Goal: Task Accomplishment & Management: Manage account settings

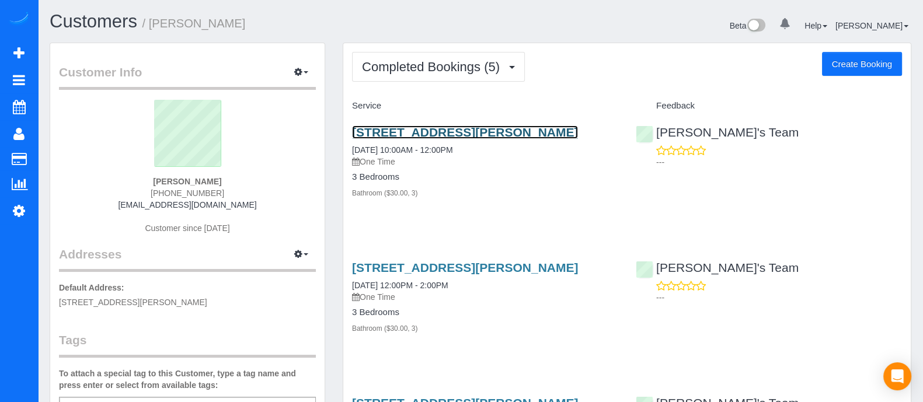
click at [425, 136] on link "1159 Morley Ave Seatlanta, Ga 30312, Usa, Atlanta, GA 30312" at bounding box center [465, 131] width 226 height 13
click at [441, 125] on link "1159 Morley Ave Seatlanta, Ga 30312, Usa, Atlanta, GA 30312" at bounding box center [465, 131] width 226 height 13
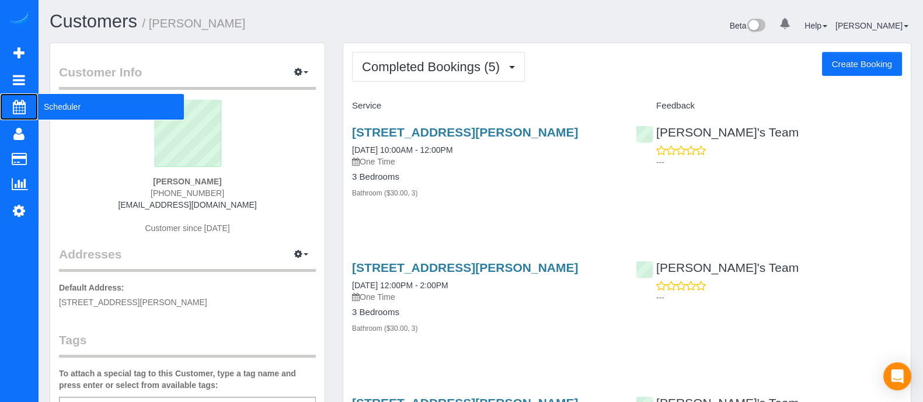
click at [81, 115] on span "Scheduler" at bounding box center [111, 106] width 146 height 27
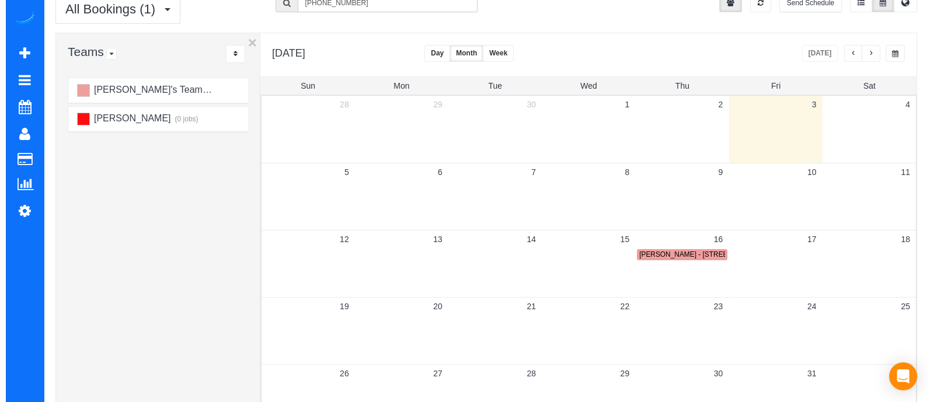
scroll to position [43, 0]
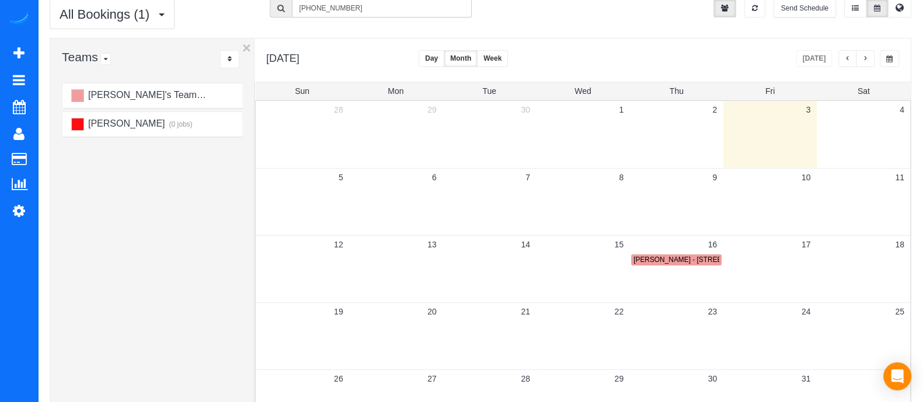
drag, startPoint x: 353, startPoint y: 5, endPoint x: 285, endPoint y: 16, distance: 68.6
click at [285, 16] on form "(336) 339-4630" at bounding box center [371, 8] width 203 height 18
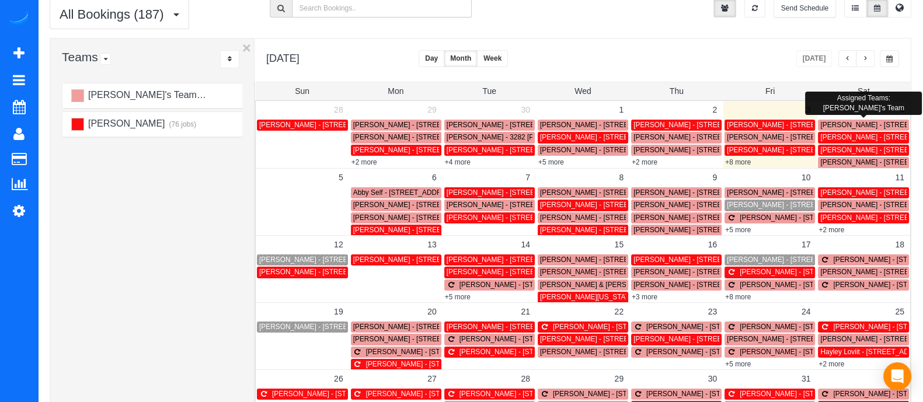
click at [852, 123] on span "[PERSON_NAME] - [STREET_ADDRESS][PERSON_NAME]" at bounding box center [914, 125] width 189 height 8
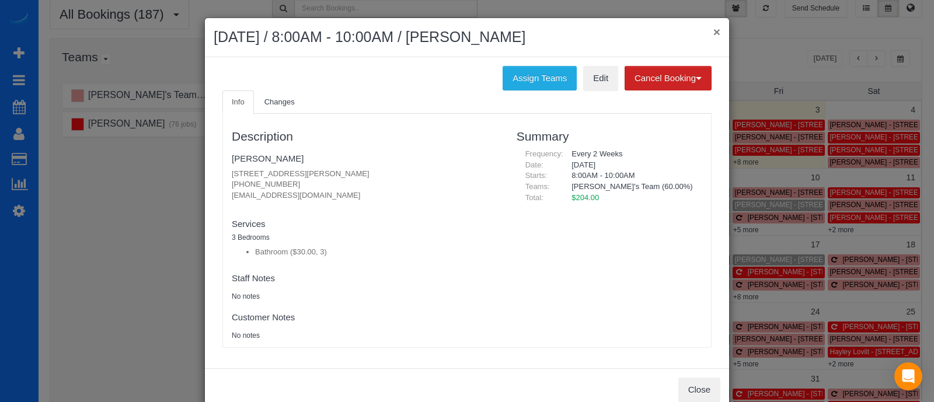
click at [713, 36] on button "×" at bounding box center [716, 32] width 7 height 12
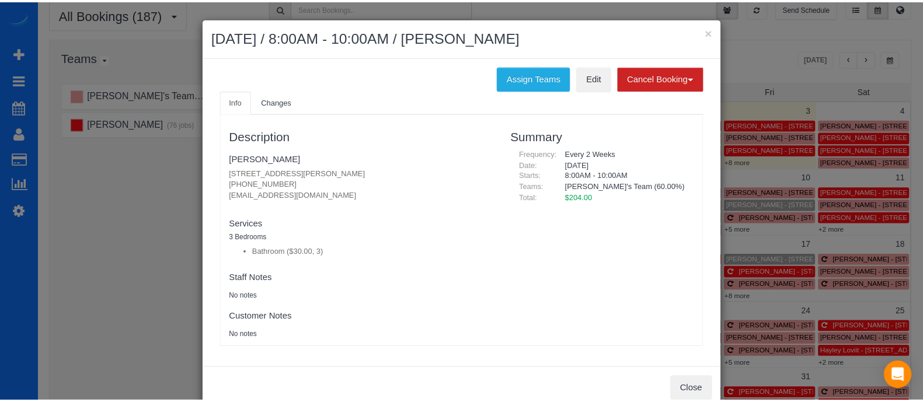
scroll to position [42, 0]
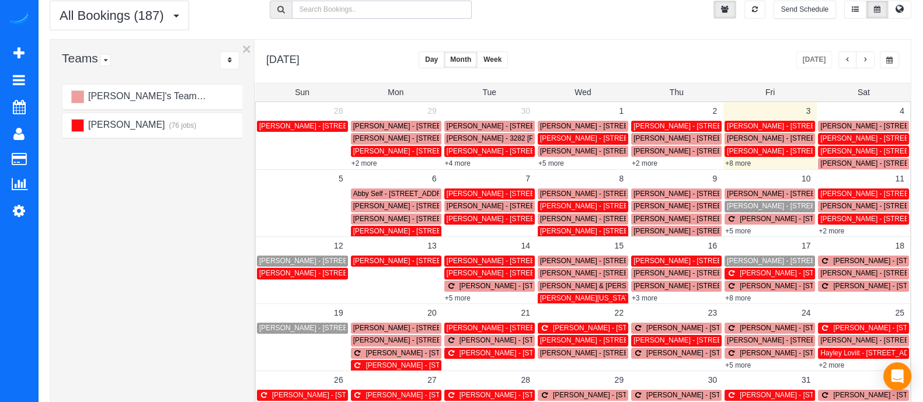
click at [831, 163] on span "[PERSON_NAME] - [STREET_ADDRESS]" at bounding box center [886, 163] width 132 height 8
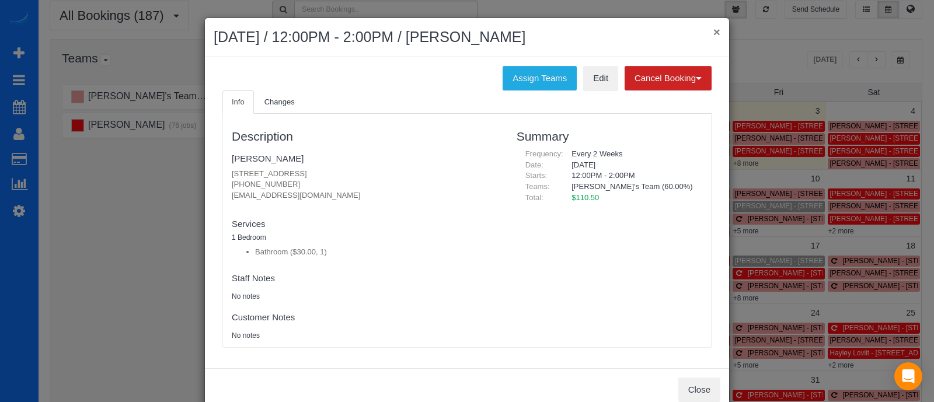
click at [713, 32] on button "×" at bounding box center [716, 32] width 7 height 12
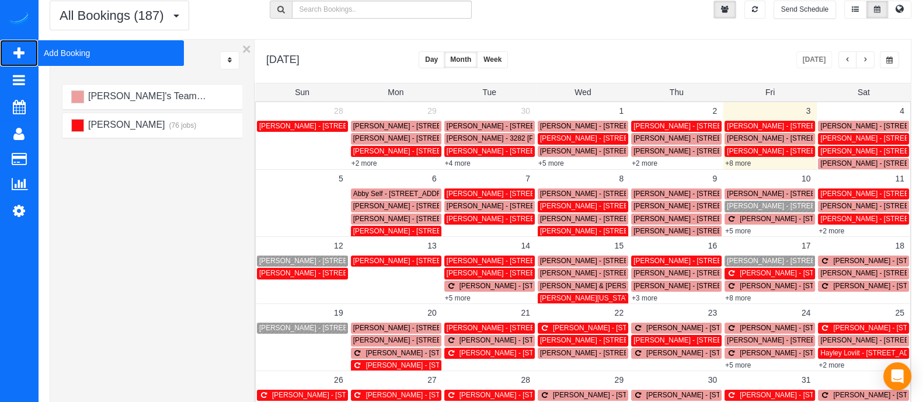
click at [73, 62] on span "Add Booking" at bounding box center [111, 53] width 146 height 27
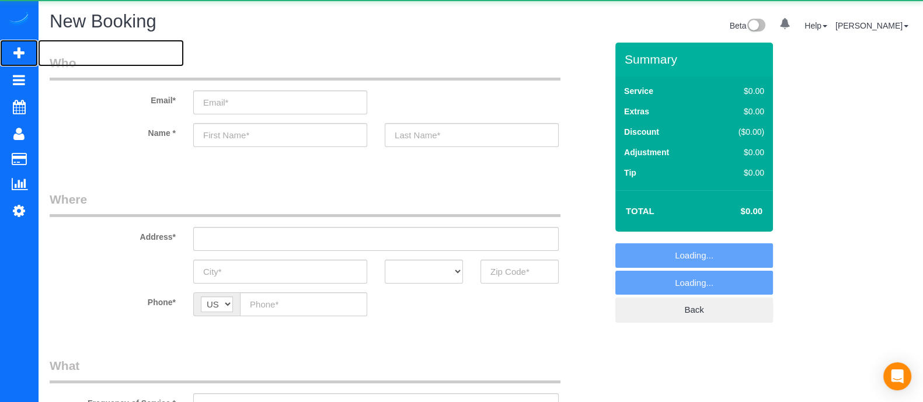
select select "object:13363"
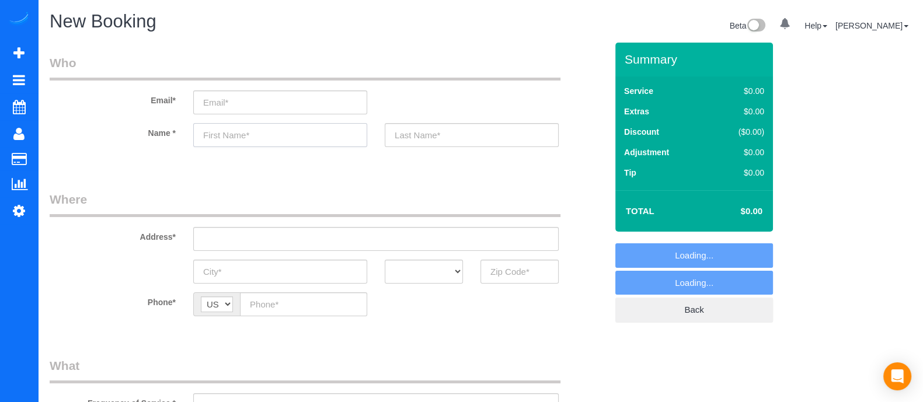
click at [292, 139] on input "text" at bounding box center [280, 135] width 174 height 24
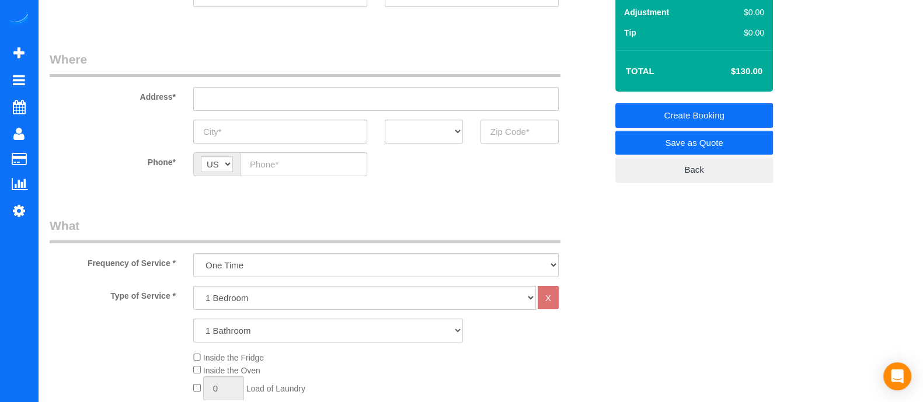
scroll to position [346, 0]
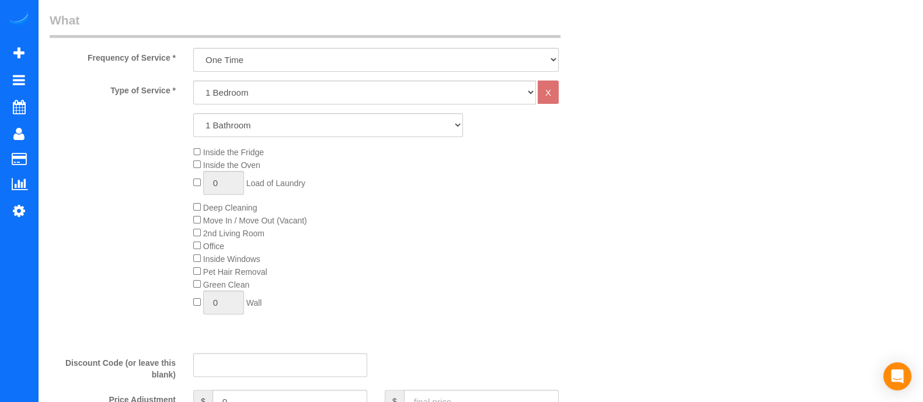
type input "Martin"
drag, startPoint x: 281, startPoint y: 95, endPoint x: 263, endPoint y: 145, distance: 53.2
click at [263, 145] on div "Type of Service * 1 Bedroom 2 Bedrooms 3 Bedrooms 4 Bedrooms 5 Bedrooms 6 Bedro…" at bounding box center [328, 212] width 557 height 263
select select "3"
click at [193, 81] on select "1 Bedroom 2 Bedrooms 3 Bedrooms 4 Bedrooms 5 Bedrooms 6 Bedrooms" at bounding box center [364, 93] width 343 height 24
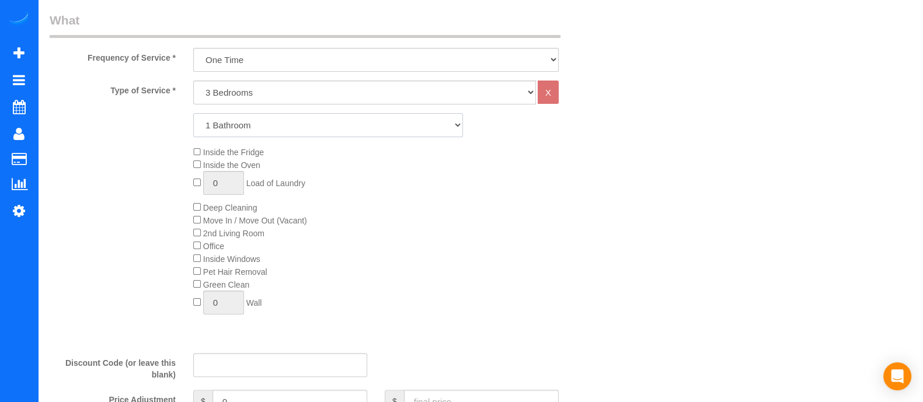
drag, startPoint x: 247, startPoint y: 124, endPoint x: 241, endPoint y: 158, distance: 34.5
click at [241, 158] on div "Type of Service * 1 Bedroom 2 Bedrooms 3 Bedrooms 4 Bedrooms 5 Bedrooms 6 Bedro…" at bounding box center [328, 212] width 557 height 263
select select "2"
click at [193, 113] on select "1 Bathroom 2 Bathrooms 3 Bathrooms 4 Bathrooms 5 Bathrooms 6 Bathrooms" at bounding box center [328, 125] width 270 height 24
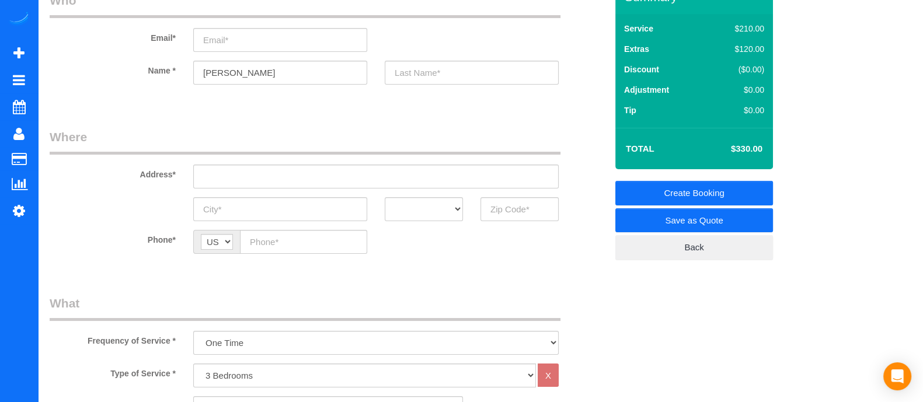
scroll to position [60, 0]
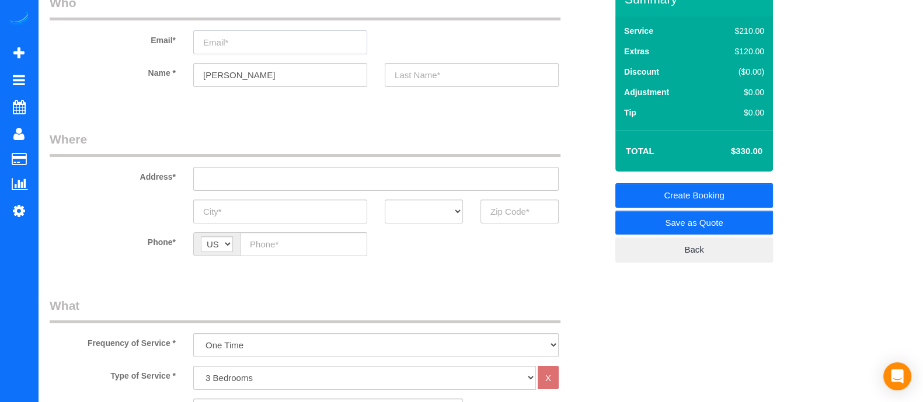
click at [277, 39] on input "email" at bounding box center [280, 42] width 174 height 24
type input "M"
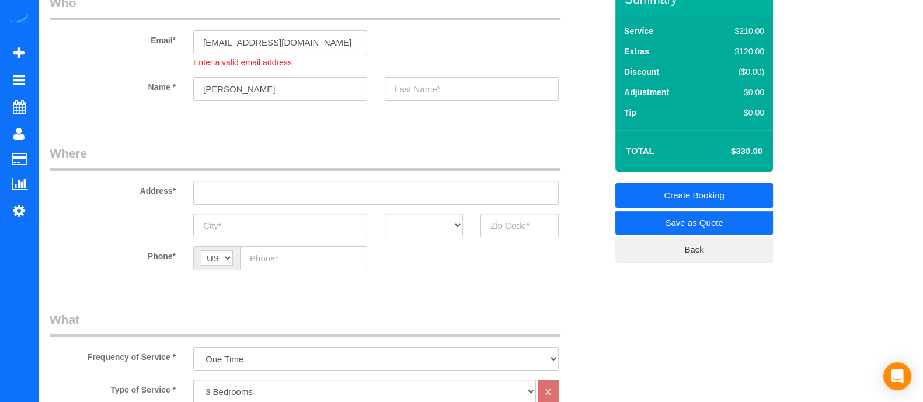
type input "martinleamon@gmail.com"
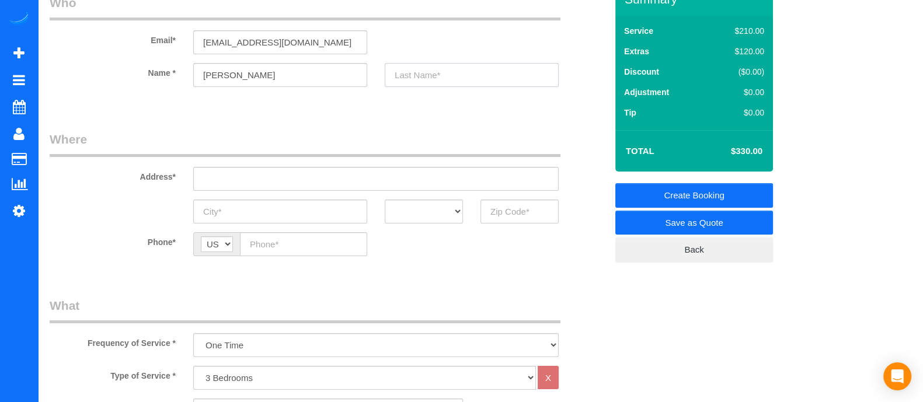
click at [426, 92] on sui-booking-customer "Email* martinleamon@gmail.com Name * Martin" at bounding box center [328, 46] width 557 height 104
type input "Leamon"
click at [343, 179] on input "text" at bounding box center [375, 179] width 365 height 24
drag, startPoint x: 317, startPoint y: 182, endPoint x: 177, endPoint y: 175, distance: 140.8
click at [177, 175] on div "Address* 2432 hillborrow se" at bounding box center [328, 161] width 574 height 60
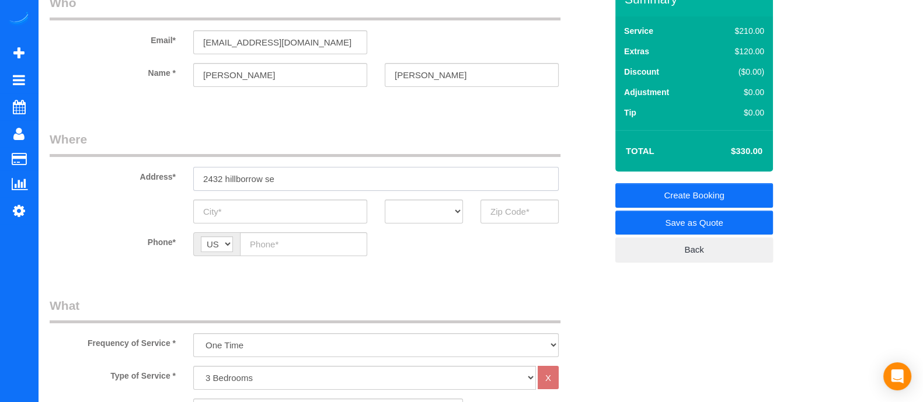
paste input "Hillboro Cir SW, Marietta, GA 30064"
click at [309, 180] on input "2432 Hillboro Cir SW, Marietta, GA 30064" at bounding box center [375, 179] width 365 height 24
type input "2432 Hillboro Cir SW, Marietta, GA 30064"
click at [286, 226] on fieldset "Where Address* 2432 Hillboro Cir SW, Marietta, GA 30064 AK AL AR AZ CA CO CT DC…" at bounding box center [328, 202] width 557 height 143
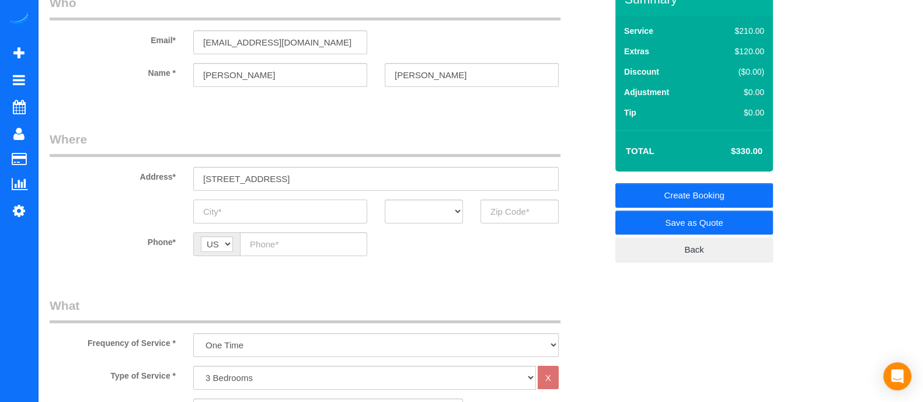
paste input "Marietta"
click at [285, 220] on input "Marietta" at bounding box center [280, 212] width 174 height 24
type input "Marietta"
click at [420, 214] on select "AK AL AR AZ CA CO CT DC DE FL GA HI IA ID IL IN KS KY LA MA MD ME MI MN MO MS M…" at bounding box center [424, 212] width 78 height 24
select select "GA"
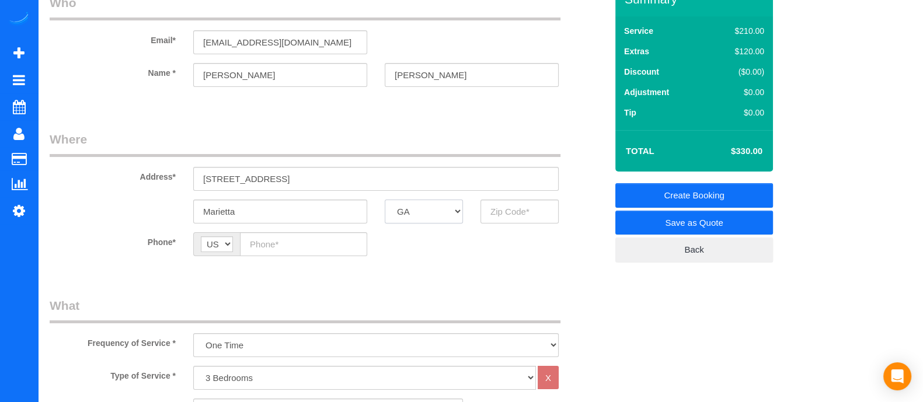
click at [385, 200] on select "AK AL AR AZ CA CO CT DC DE FL GA HI IA ID IL IN KS KY LA MA MD ME MI MN MO MS M…" at bounding box center [424, 212] width 78 height 24
click at [502, 203] on input "3" at bounding box center [519, 212] width 78 height 24
type input "30064"
paste input "(931) 216-2761"
click at [306, 249] on input "(931) 216-2761" at bounding box center [303, 244] width 127 height 24
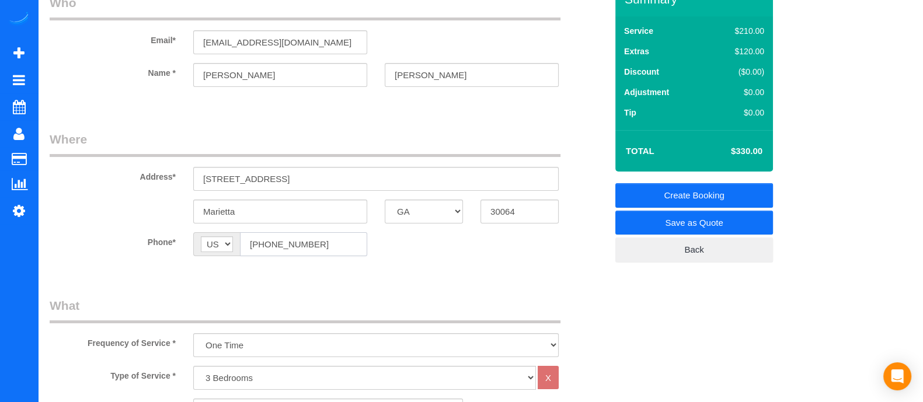
type input "(931) 216-2761"
drag, startPoint x: 430, startPoint y: 76, endPoint x: 374, endPoint y: 79, distance: 56.7
click at [374, 79] on div "Name * Martin Leamon" at bounding box center [328, 75] width 574 height 24
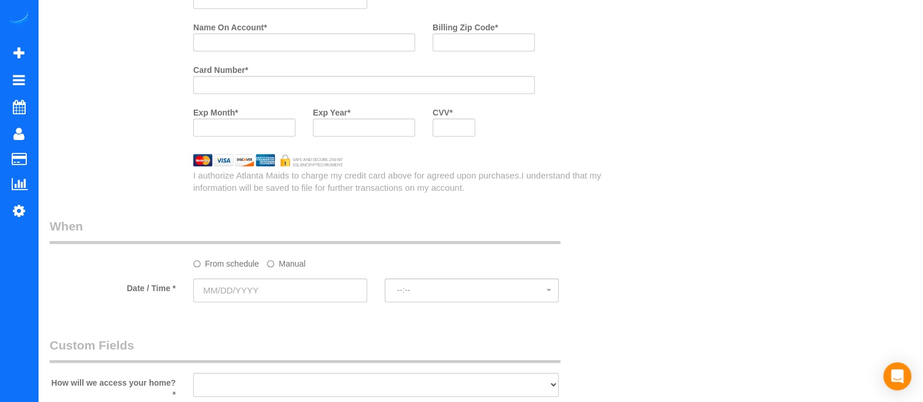
scroll to position [927, 0]
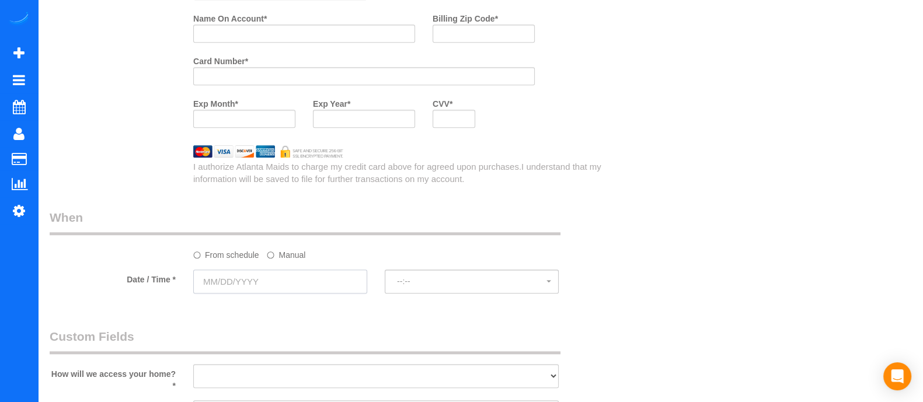
click at [337, 292] on input "text" at bounding box center [280, 282] width 174 height 24
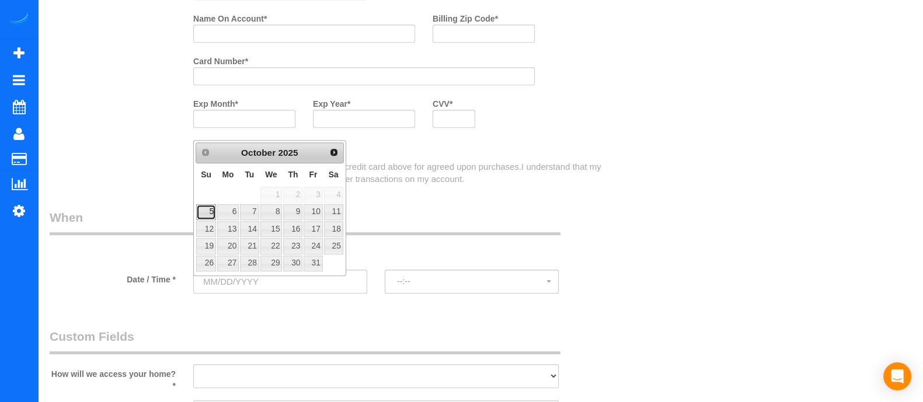
click at [214, 211] on link "5" at bounding box center [206, 212] width 20 height 16
type input "10/05/2025"
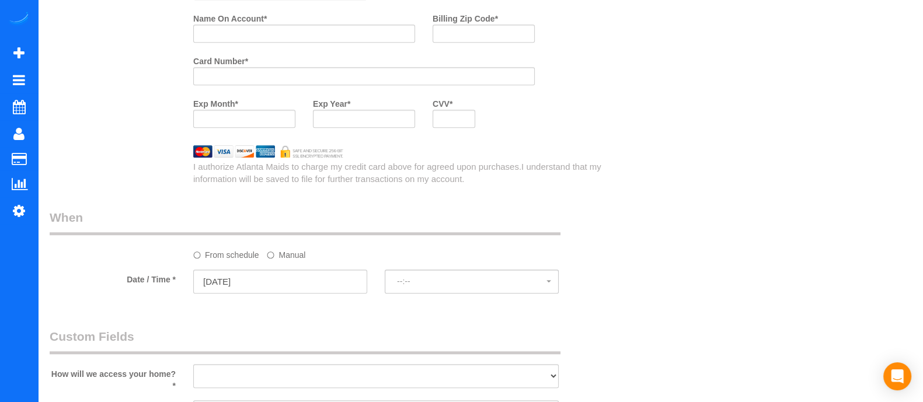
select select "spot21"
click at [290, 41] on input "Name On Account *" at bounding box center [304, 34] width 222 height 18
paste input "Leamon"
type input "Martin Leamon"
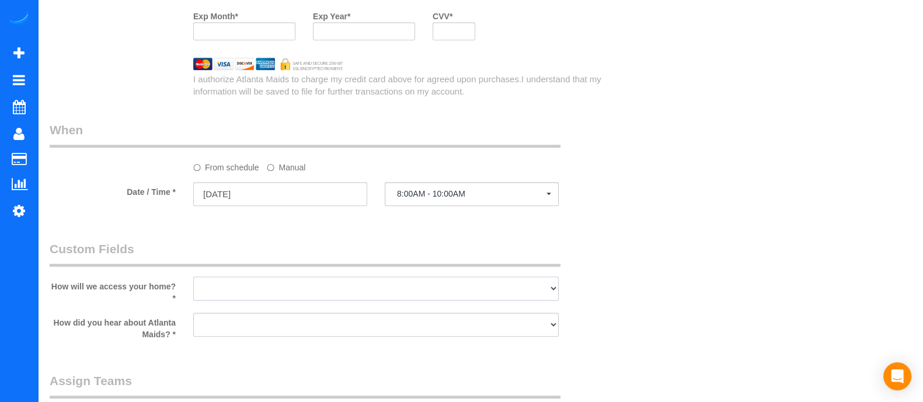
scroll to position [1077, 0]
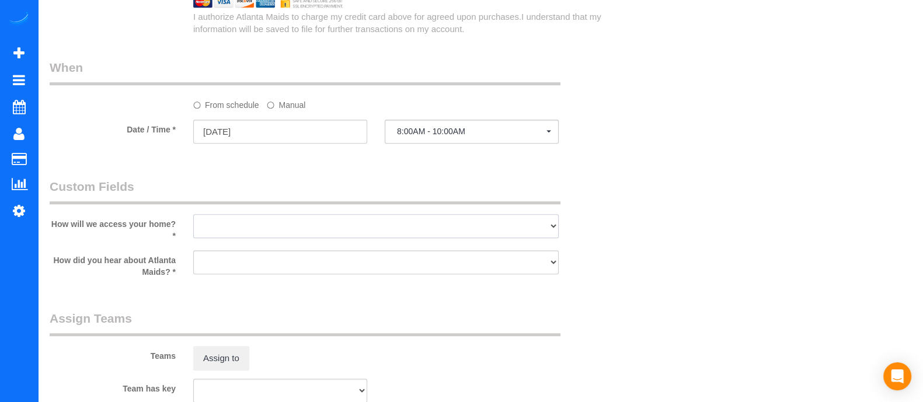
click at [418, 238] on select "I will leave a key I will provide an access code Someone will be home Go to apa…" at bounding box center [375, 226] width 365 height 24
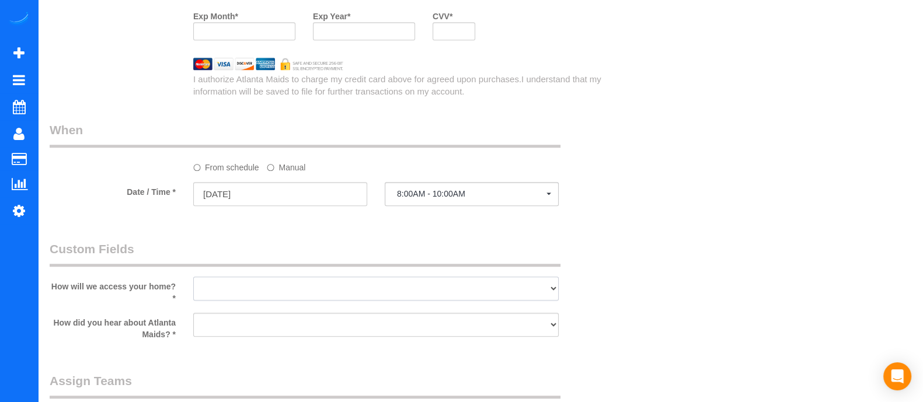
select select "number:3"
click at [193, 281] on select "I will leave a key I will provide an access code Someone will be home Go to apa…" at bounding box center [375, 289] width 365 height 24
drag, startPoint x: 271, startPoint y: 321, endPoint x: 250, endPoint y: 233, distance: 90.6
select select "number:6"
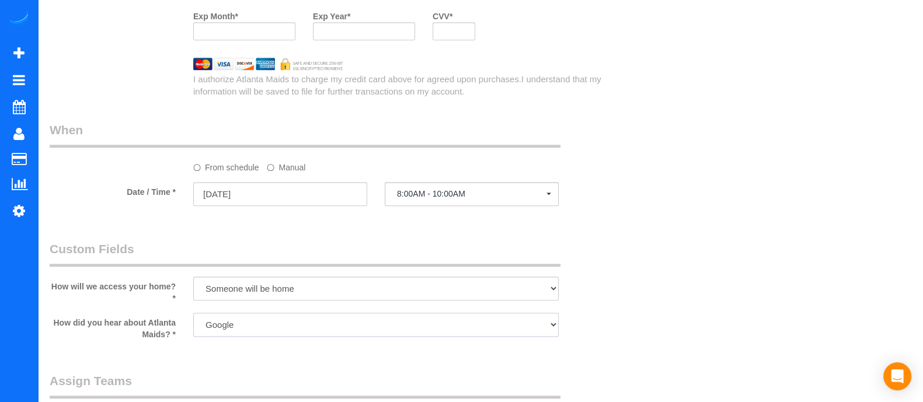
click at [193, 317] on select "Google Yelp From a friend Social media Other" at bounding box center [375, 325] width 365 height 24
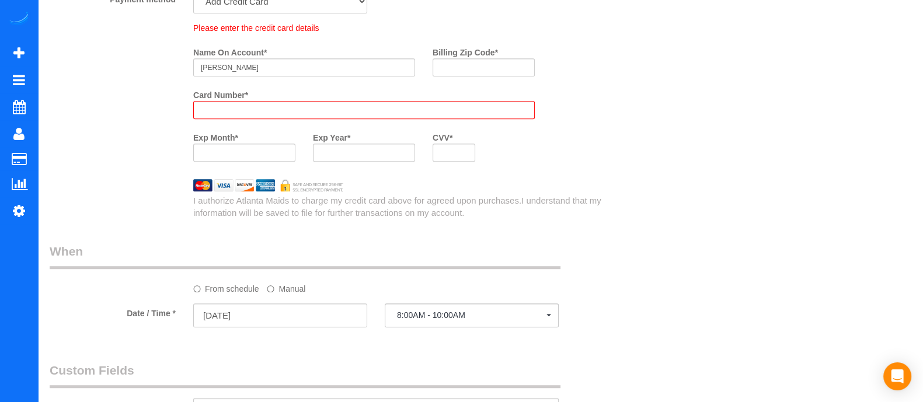
scroll to position [873, 0]
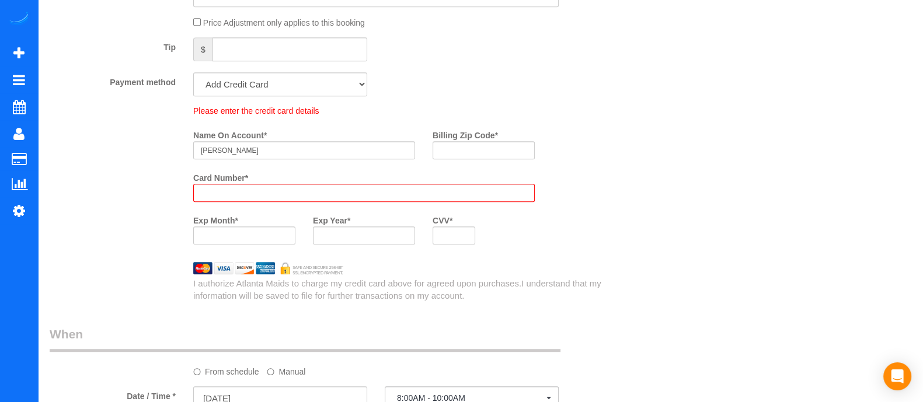
click at [375, 192] on iframe at bounding box center [364, 193] width 326 height 10
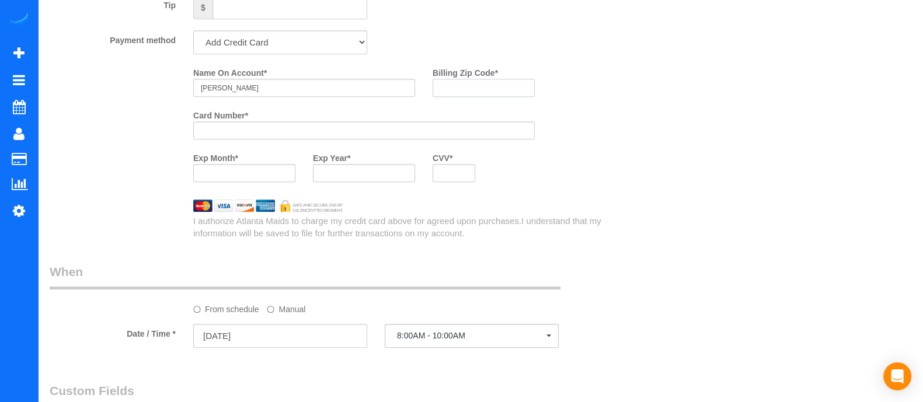
scroll to position [832, 0]
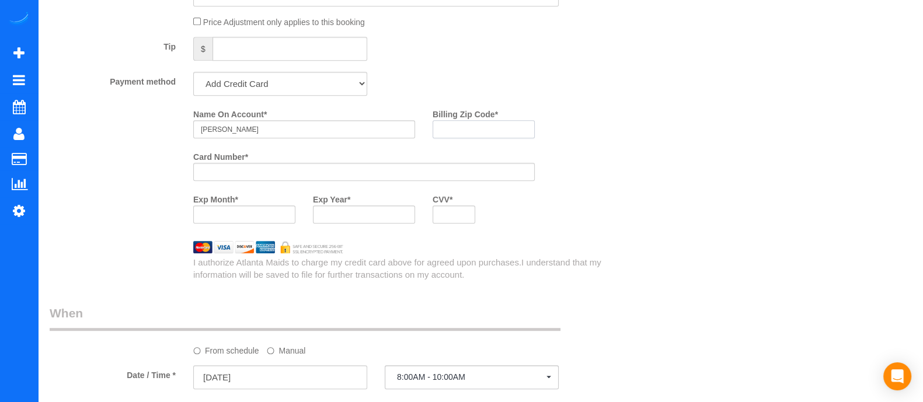
click at [469, 155] on payment-method-fs-pay "Name On Account * Martin Leamon Billing Zip Code * Card Number * Exp Month * Ex…" at bounding box center [363, 168] width 341 height 128
click at [458, 130] on input "Billing Zip Code *" at bounding box center [483, 129] width 102 height 18
type input "37191"
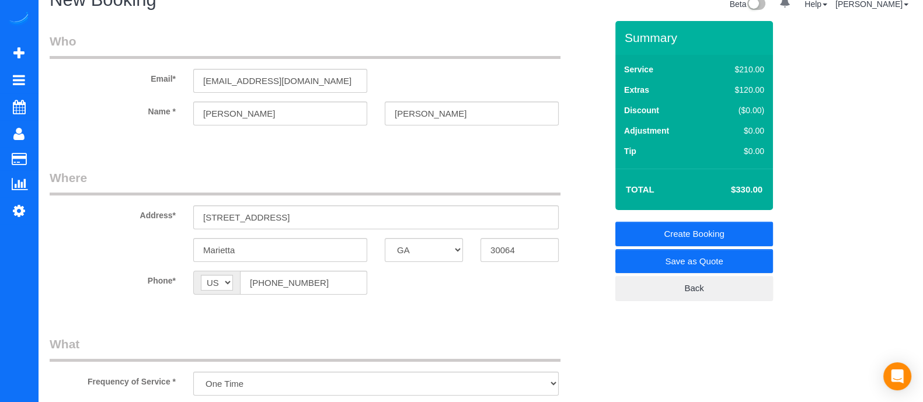
scroll to position [0, 0]
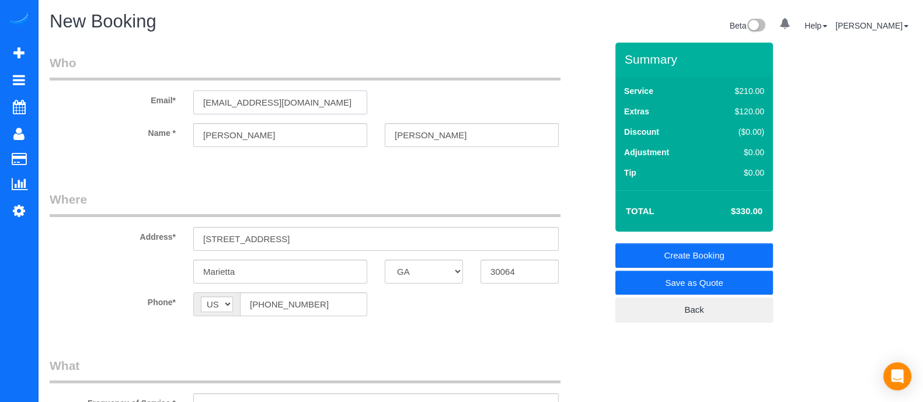
click at [225, 92] on input "martinleamon@gmail.com" at bounding box center [280, 102] width 174 height 24
type input "martinlleamon@gmail.com"
click at [685, 253] on link "Create Booking" at bounding box center [694, 255] width 158 height 25
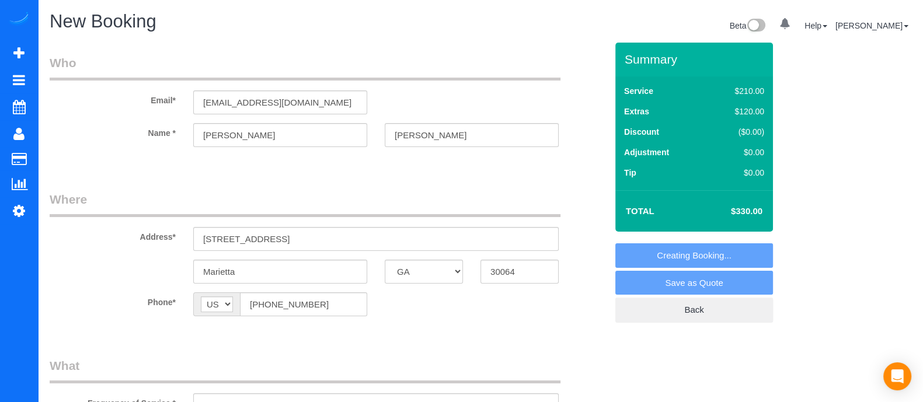
select select "spot41"
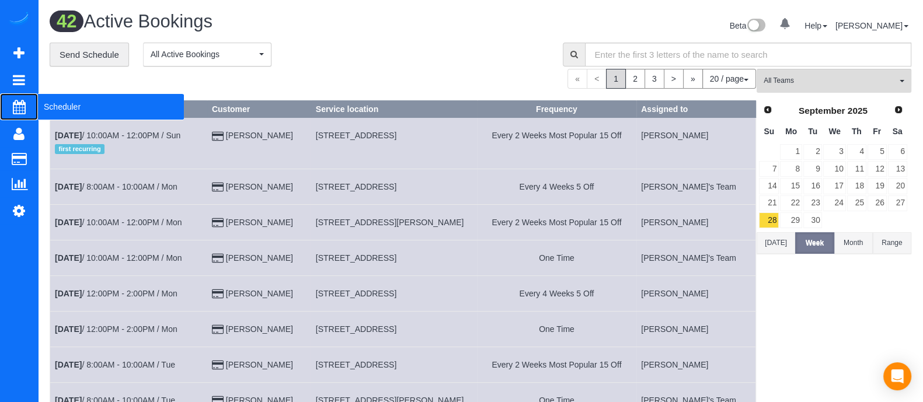
click at [44, 109] on span "Scheduler" at bounding box center [111, 106] width 146 height 27
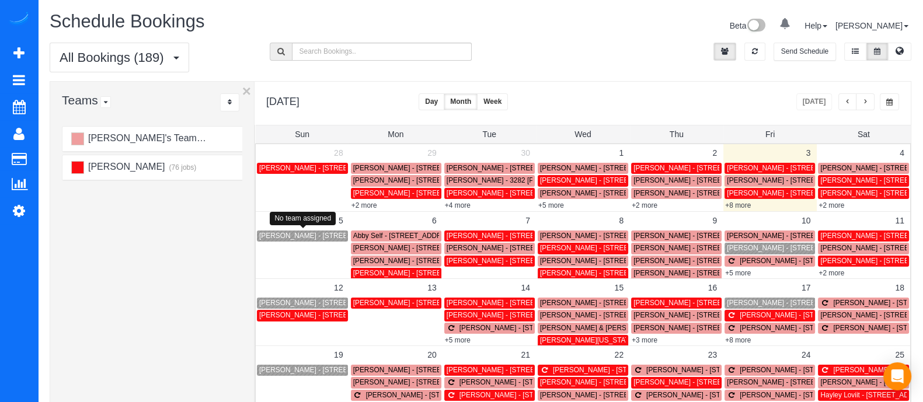
click at [295, 236] on span "Martin Leamon - 2432 Hillboro Cir Sw, Marietta, Ga 30064, Marietta, GA 30064" at bounding box center [325, 236] width 132 height 8
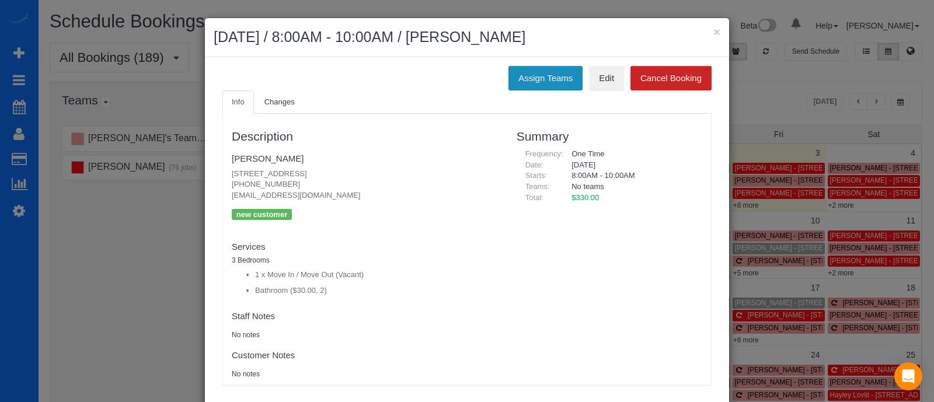
click at [558, 89] on button "Assign Teams" at bounding box center [545, 78] width 74 height 25
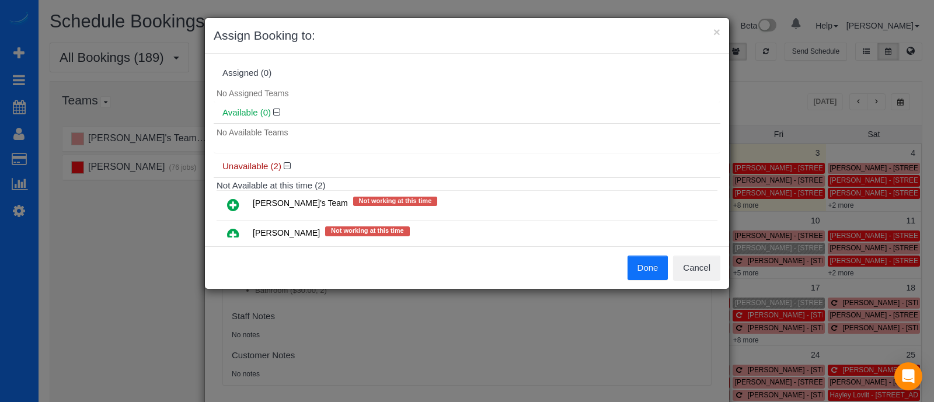
click at [232, 204] on icon at bounding box center [233, 205] width 12 height 14
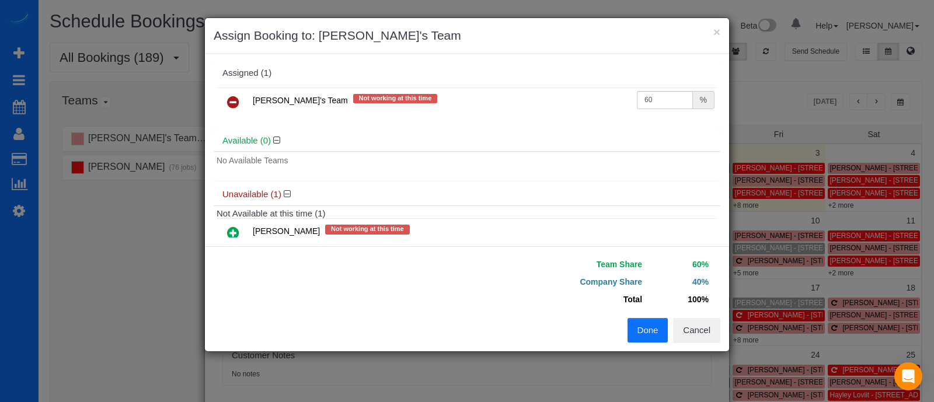
click at [658, 322] on button "Done" at bounding box center [647, 330] width 41 height 25
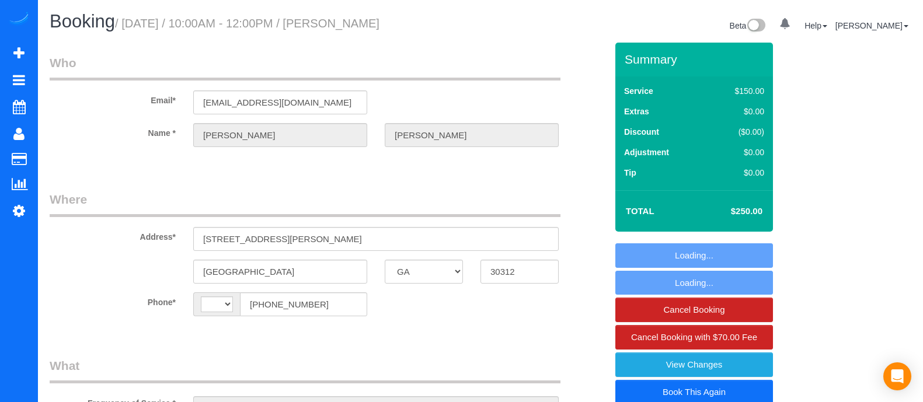
select select "GA"
select select "string:[GEOGRAPHIC_DATA]"
select select "spot1"
select select "number:3"
select select "number:6"
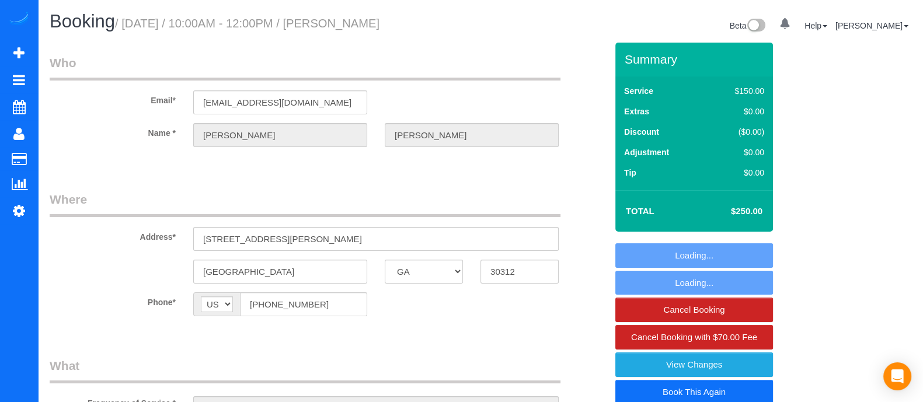
select select "object:760"
select select "3"
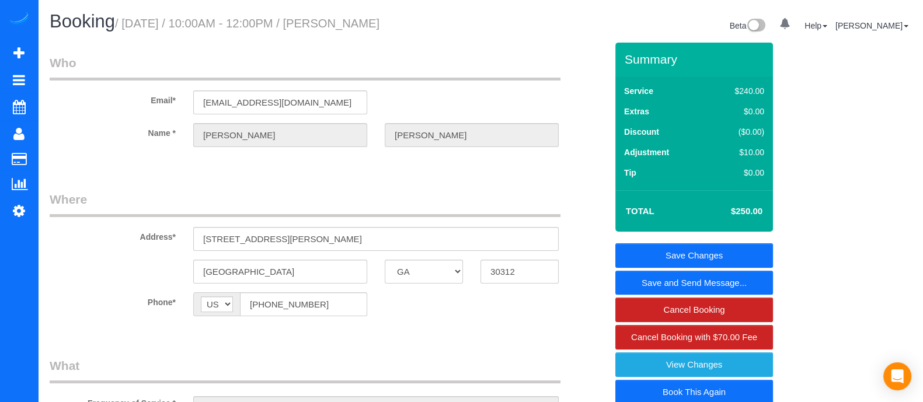
click at [734, 386] on link "Book This Again" at bounding box center [694, 392] width 158 height 25
select select "GA"
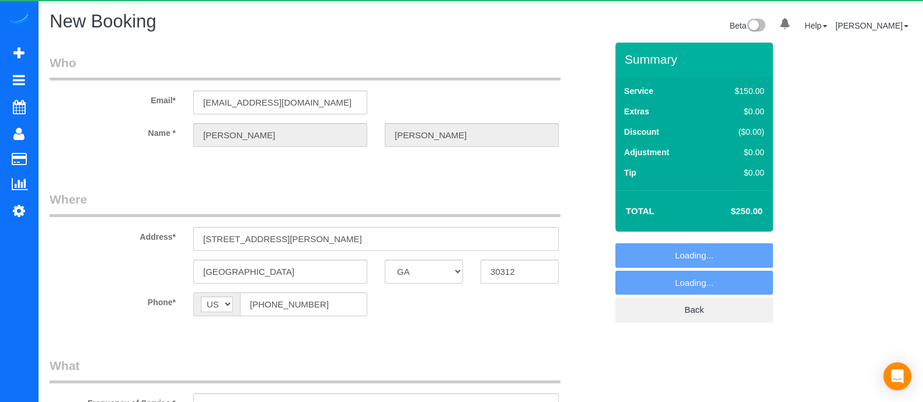
select select "string:fspay-ebb7e5a8-5092-4df5-b046-200a4a99585d"
select select "object:1112"
select select "number:3"
select select "number:6"
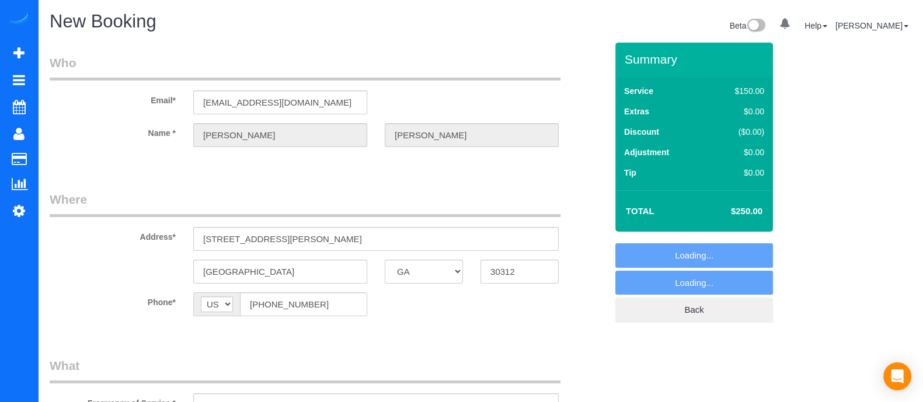
select select "3"
select select "object:1190"
select select "3"
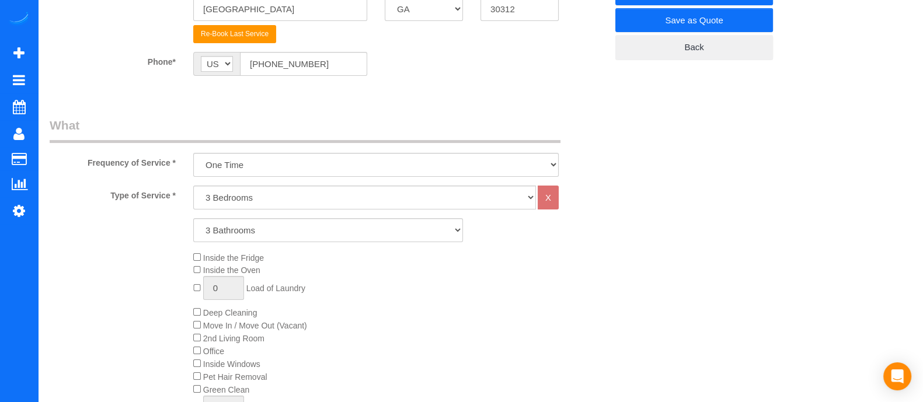
scroll to position [511, 0]
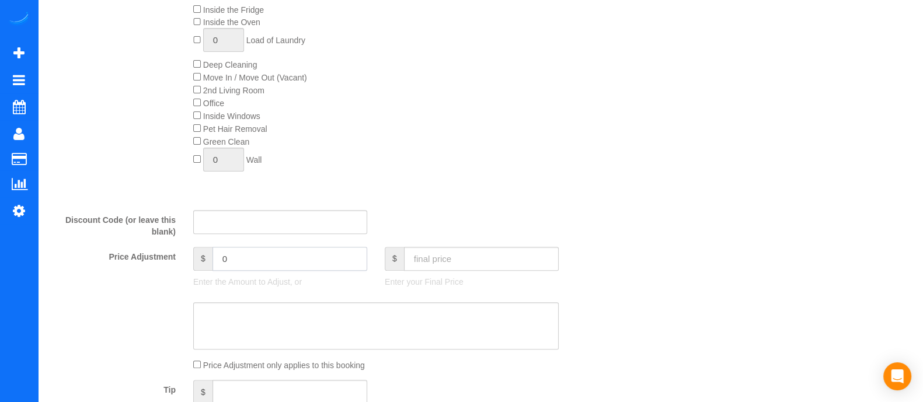
click at [250, 263] on input "0" at bounding box center [289, 259] width 155 height 24
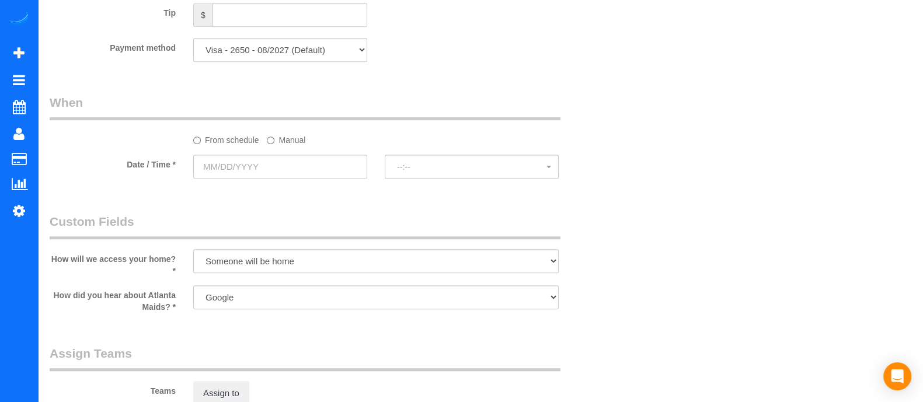
scroll to position [922, 0]
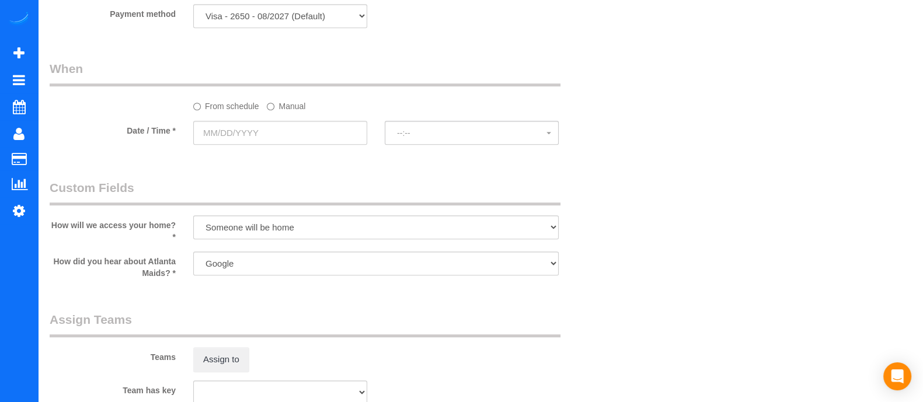
type input "10"
click at [317, 145] on input "text" at bounding box center [280, 133] width 174 height 24
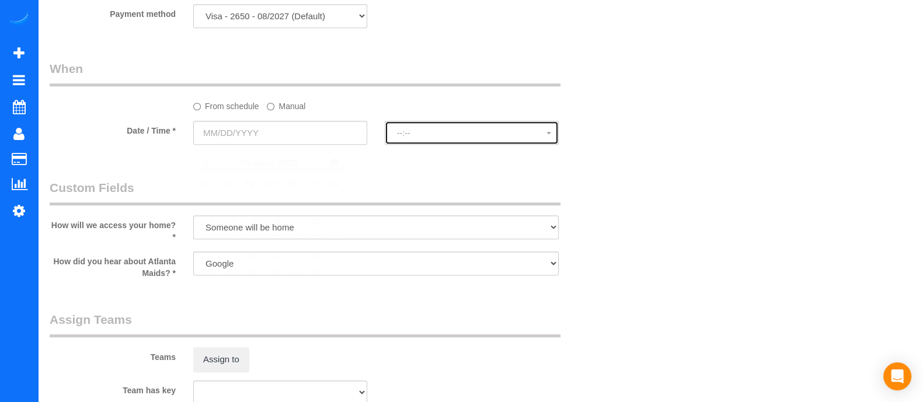
click at [414, 145] on button "--:--" at bounding box center [472, 133] width 174 height 24
click at [293, 112] on label "Manual" at bounding box center [286, 104] width 39 height 16
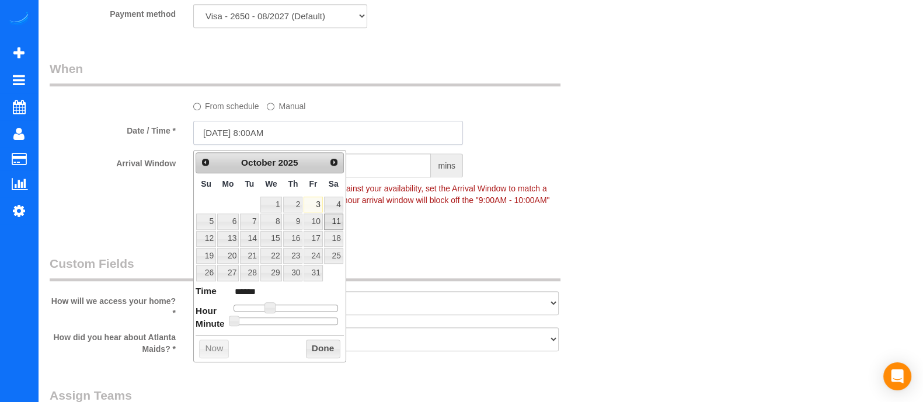
drag, startPoint x: 301, startPoint y: 130, endPoint x: 337, endPoint y: 211, distance: 89.4
click at [337, 213] on td "11" at bounding box center [333, 221] width 20 height 17
click at [337, 209] on link "4" at bounding box center [333, 205] width 19 height 16
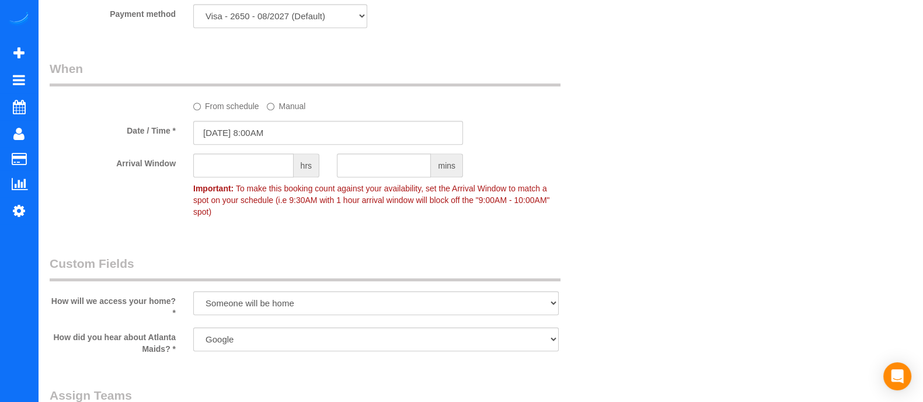
drag, startPoint x: 417, startPoint y: 90, endPoint x: 266, endPoint y: 142, distance: 160.0
click at [266, 142] on fieldset "When From schedule Manual Date / Time * [DATE] 8:00AM Arrival Window hrs mins I…" at bounding box center [328, 146] width 557 height 172
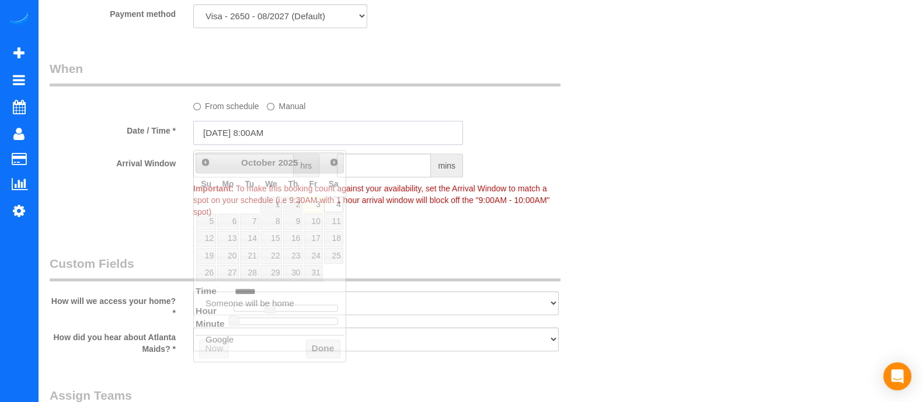
click at [266, 142] on input "[DATE] 8:00AM" at bounding box center [328, 133] width 270 height 24
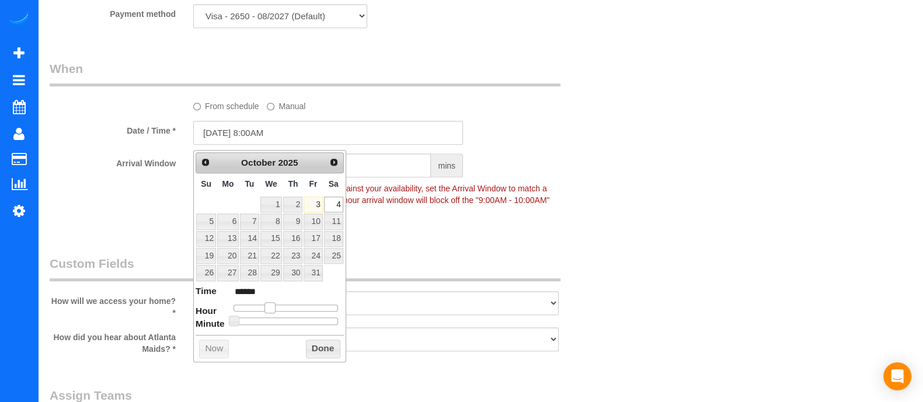
type input "[DATE] 9:00AM"
type input "******"
type input "[DATE] 10:00AM"
type input "*******"
drag, startPoint x: 274, startPoint y: 305, endPoint x: 284, endPoint y: 308, distance: 10.3
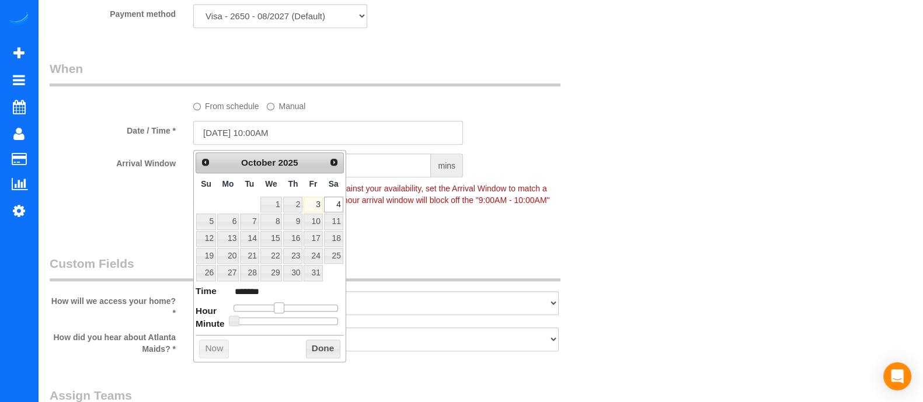
click at [284, 308] on div at bounding box center [285, 308] width 104 height 7
click at [312, 346] on button "Done" at bounding box center [323, 349] width 34 height 19
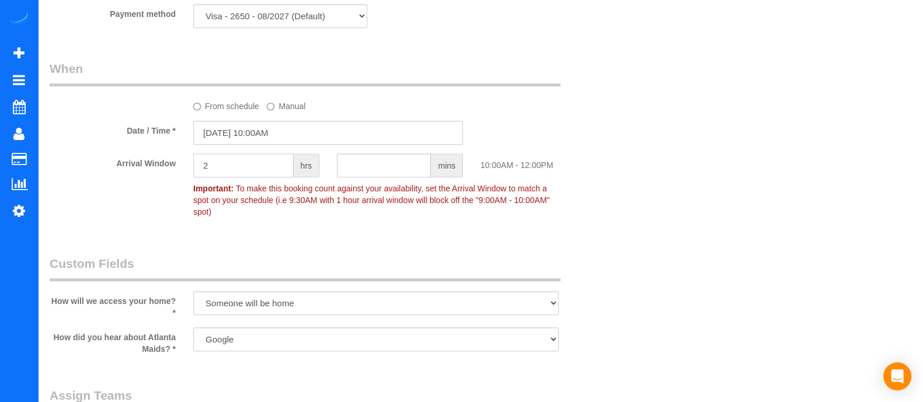
click at [245, 176] on input "2" at bounding box center [243, 165] width 100 height 24
type input "2"
drag, startPoint x: 267, startPoint y: 293, endPoint x: 289, endPoint y: 236, distance: 61.3
click at [193, 291] on select "I will leave a key I will provide an access code Someone will be home Go to apa…" at bounding box center [375, 303] width 365 height 24
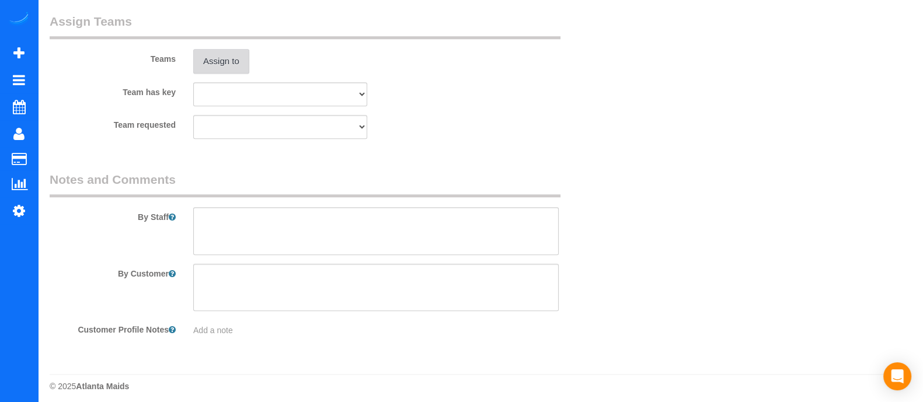
click at [209, 60] on button "Assign to" at bounding box center [221, 61] width 56 height 25
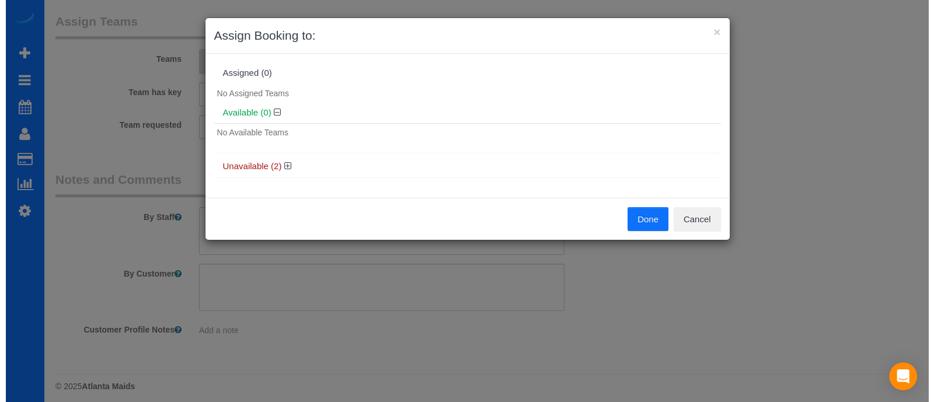
scroll to position [1294, 0]
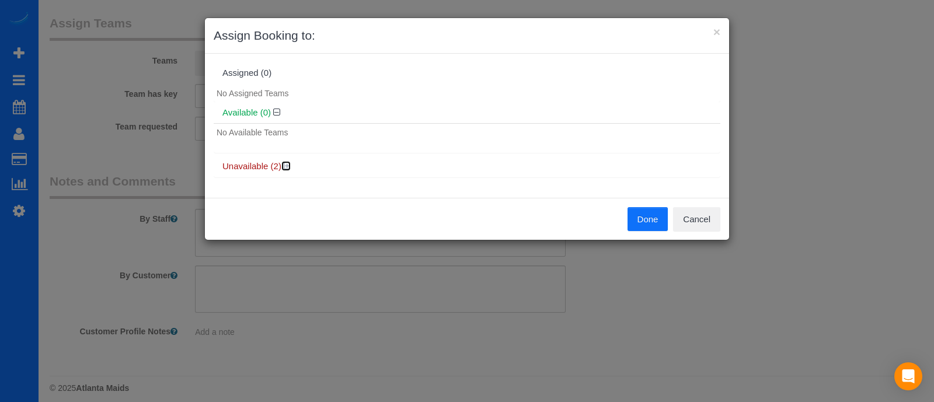
click at [288, 164] on icon at bounding box center [287, 166] width 7 height 9
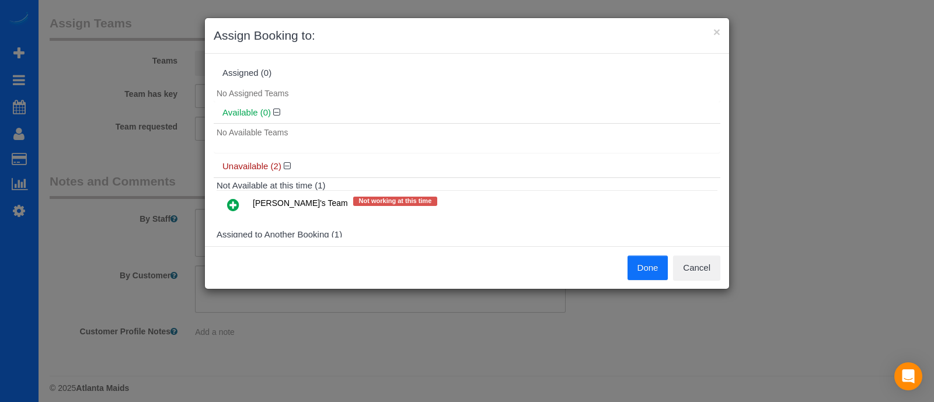
click at [234, 204] on icon at bounding box center [233, 205] width 12 height 14
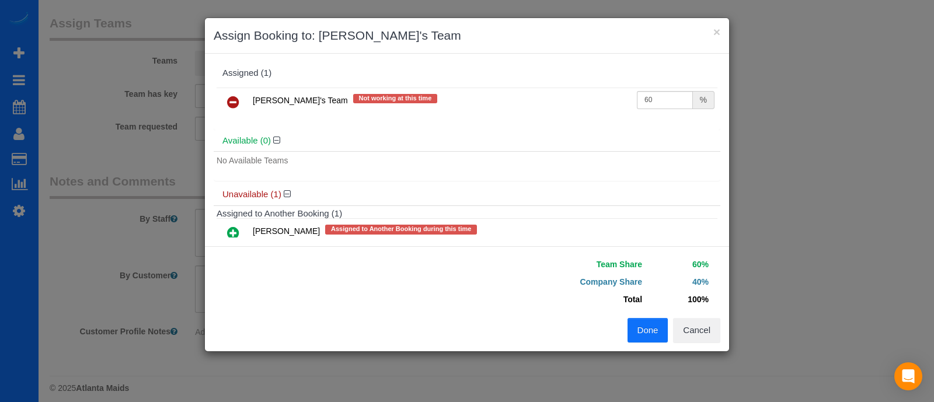
click at [645, 331] on button "Done" at bounding box center [647, 330] width 41 height 25
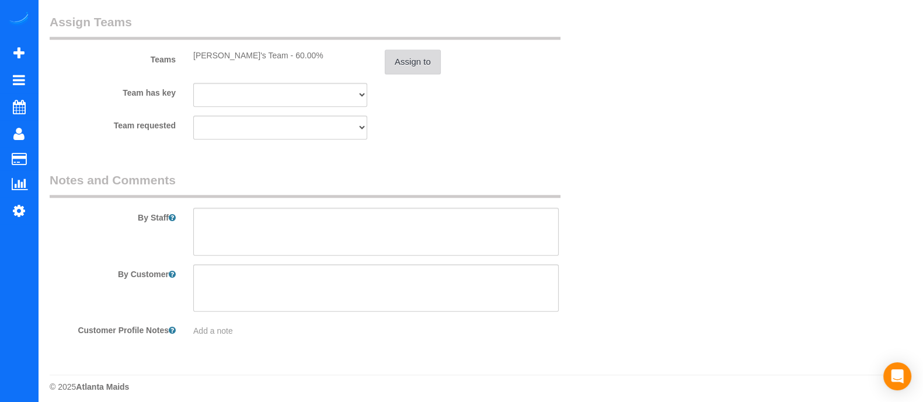
scroll to position [0, 0]
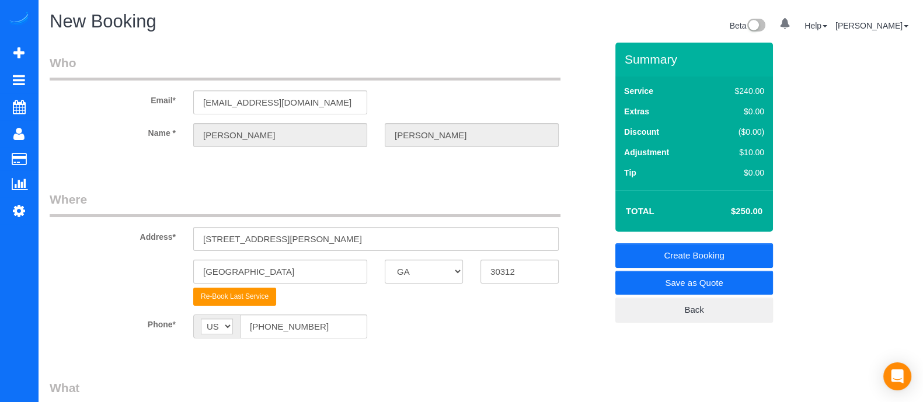
click at [702, 255] on link "Create Booking" at bounding box center [694, 255] width 158 height 25
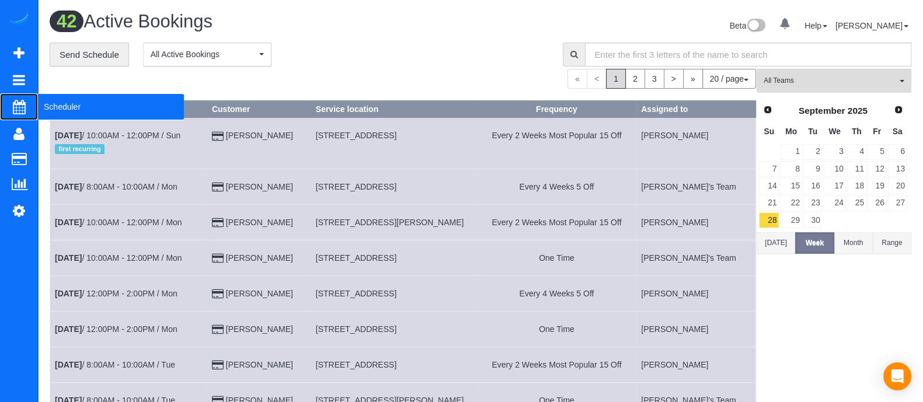
click at [60, 102] on span "Scheduler" at bounding box center [111, 106] width 146 height 27
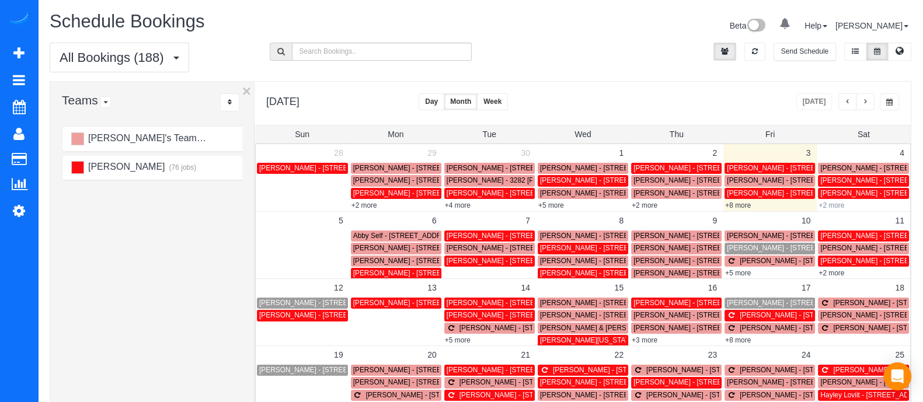
click at [839, 204] on link "+2 more" at bounding box center [831, 205] width 26 height 8
click at [560, 43] on div "atlantamaids All Locations All Locations Active Locations atlantamaids [default]" at bounding box center [590, 43] width 220 height 1
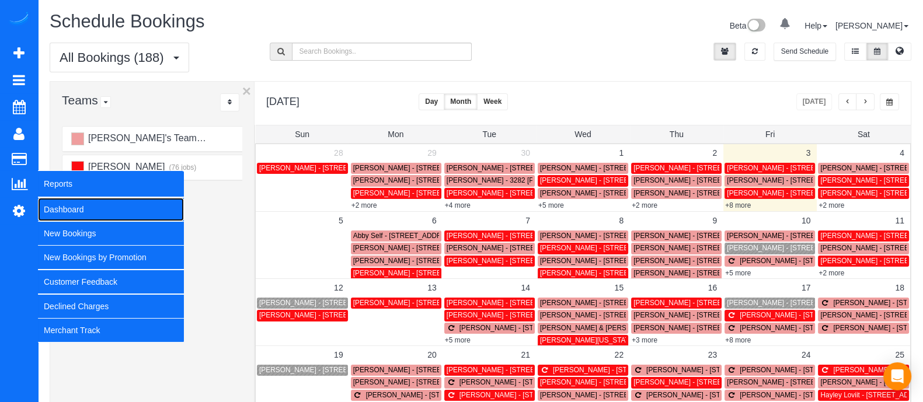
click at [63, 203] on link "Dashboard" at bounding box center [111, 209] width 146 height 23
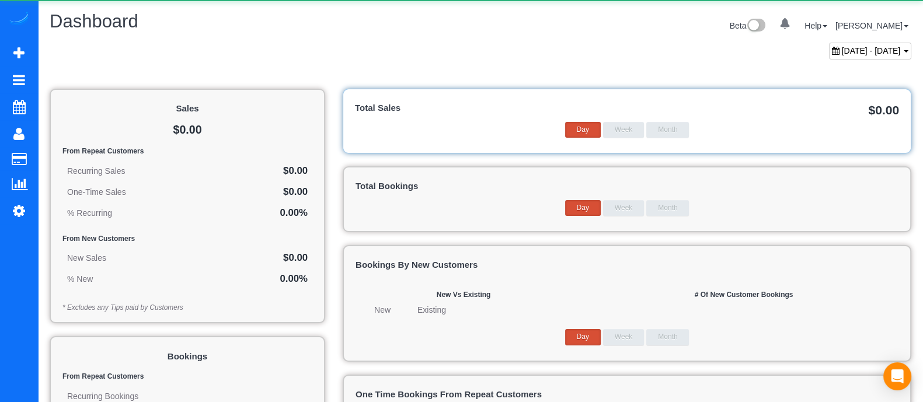
click at [842, 48] on span "[DATE] - [DATE]" at bounding box center [871, 50] width 59 height 9
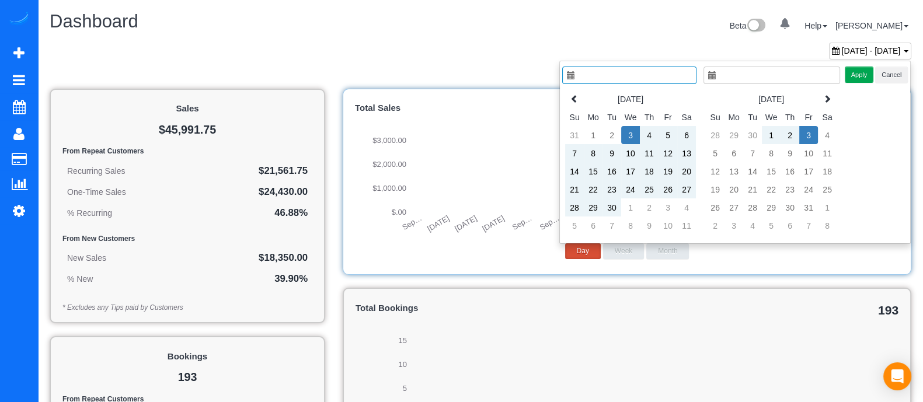
type input "**********"
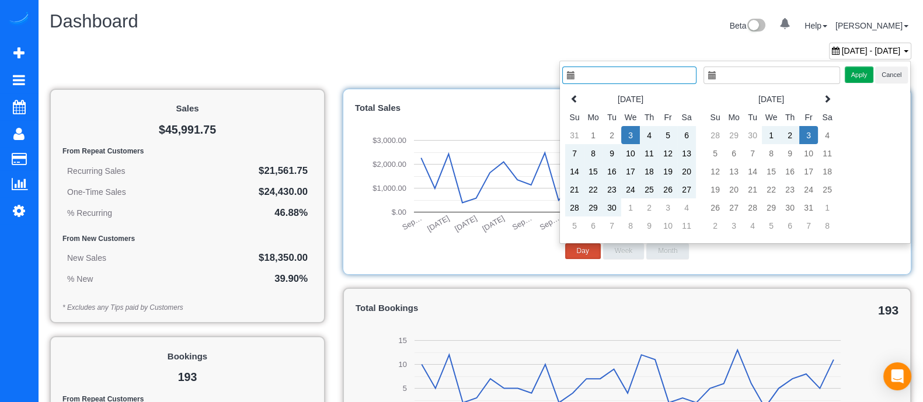
type input "**********"
click at [772, 132] on td "1" at bounding box center [771, 135] width 19 height 18
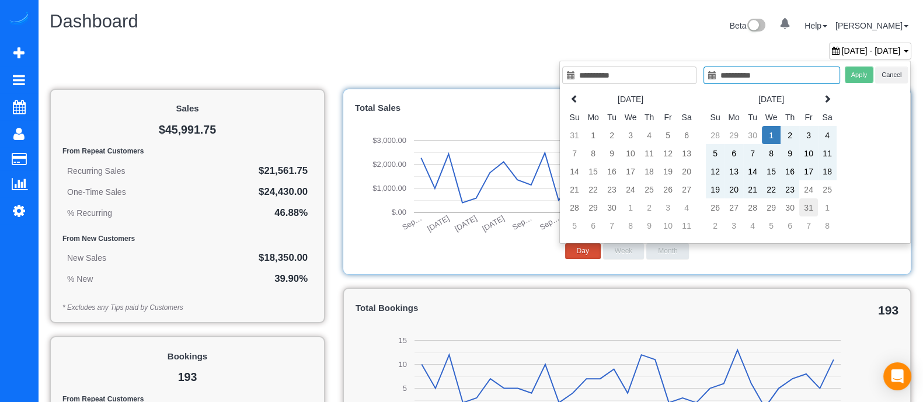
type input "**********"
click at [811, 205] on td "31" at bounding box center [808, 207] width 19 height 18
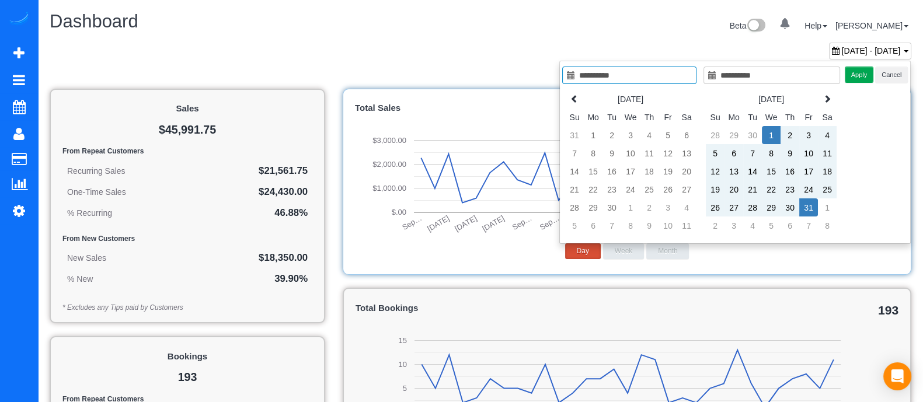
type input "**********"
click at [853, 74] on button "Apply" at bounding box center [859, 75] width 29 height 17
